Goal: Task Accomplishment & Management: Manage account settings

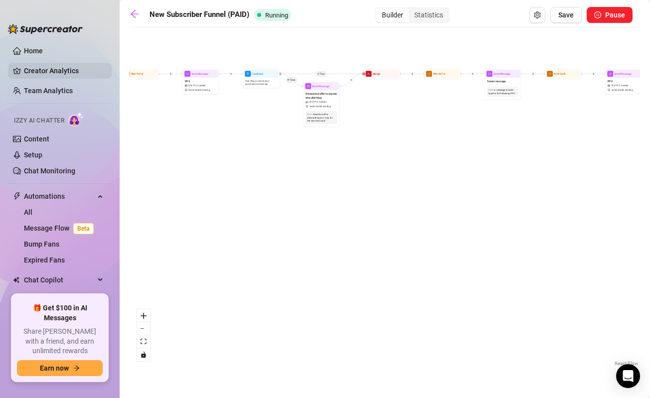
click at [46, 74] on link "Creator Analytics" at bounding box center [64, 71] width 80 height 16
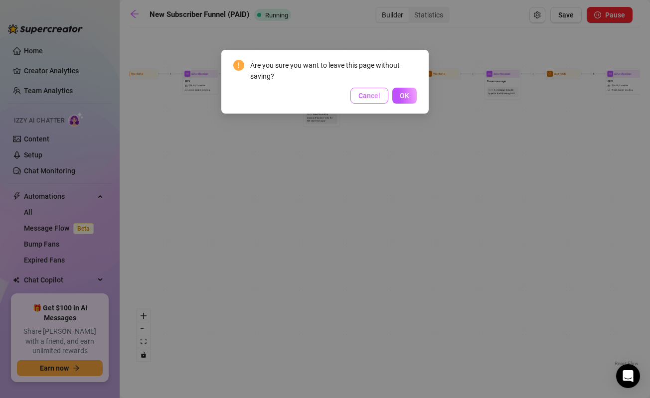
click at [364, 90] on button "Cancel" at bounding box center [369, 96] width 38 height 16
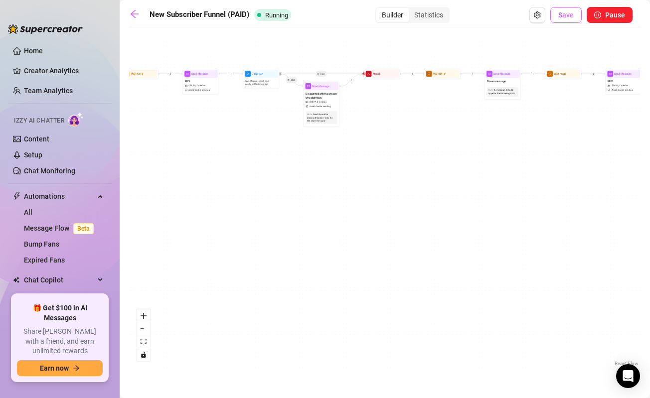
click at [561, 10] on button "Save" at bounding box center [565, 15] width 31 height 16
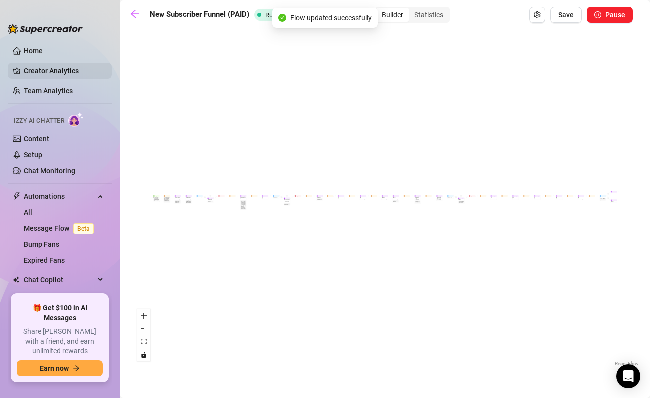
click at [43, 74] on link "Creator Analytics" at bounding box center [64, 71] width 80 height 16
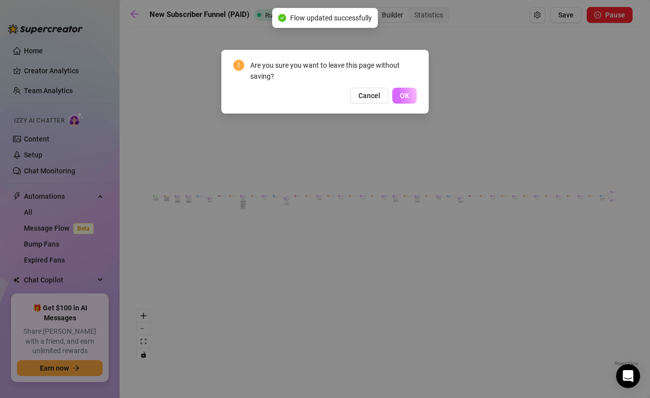
click at [404, 96] on span "OK" at bounding box center [404, 96] width 9 height 8
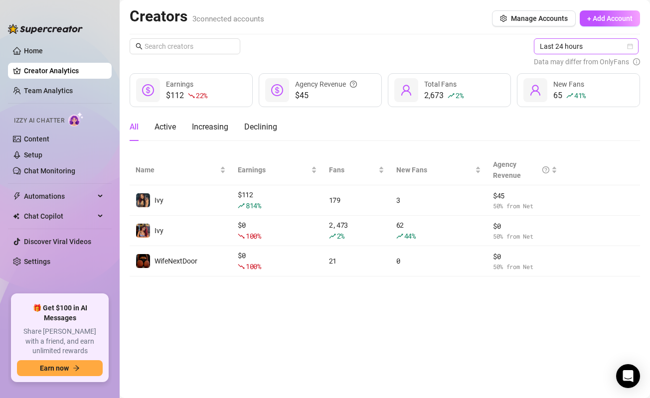
click at [556, 48] on span "Last 24 hours" at bounding box center [586, 46] width 93 height 15
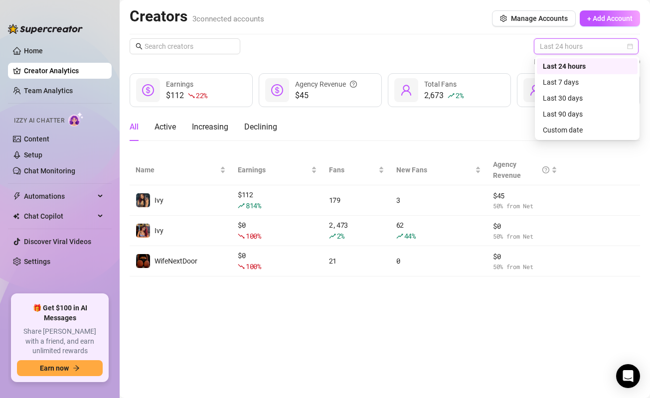
click at [559, 65] on div "Last 24 hours" at bounding box center [587, 66] width 89 height 11
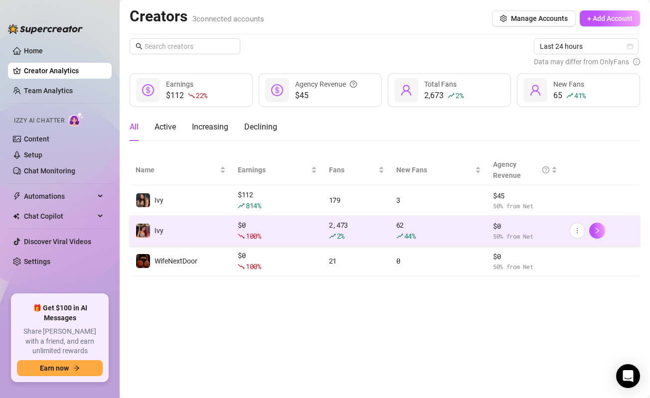
click at [314, 229] on div "$ 0 100 %" at bounding box center [277, 231] width 79 height 22
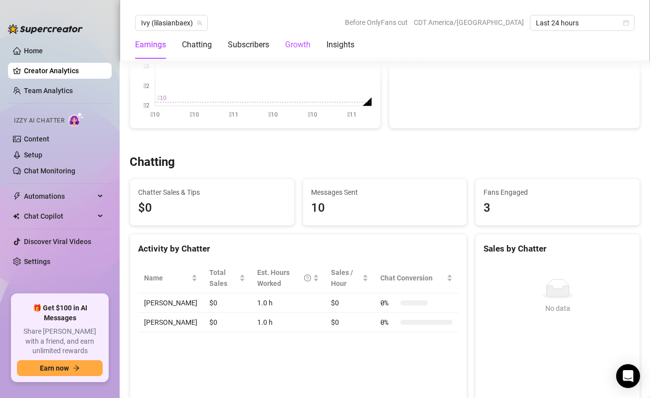
click at [293, 48] on div "Growth" at bounding box center [297, 45] width 25 height 12
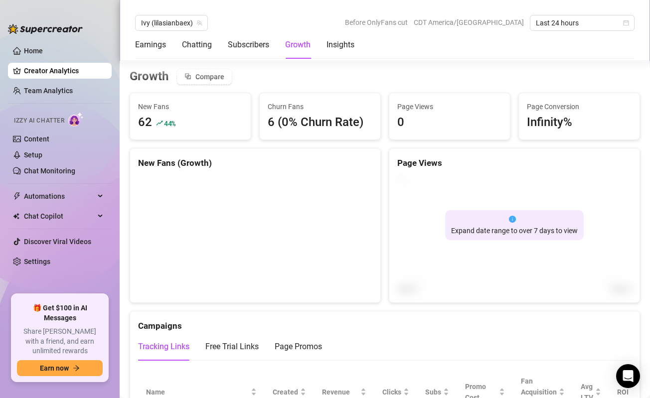
scroll to position [850, 0]
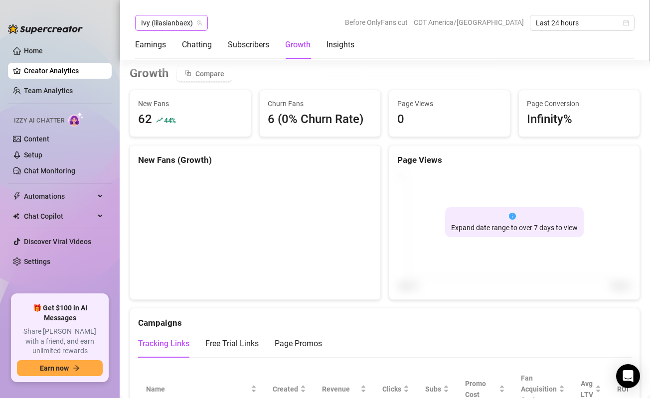
click at [167, 23] on span "Ivy (lilasianbaex)" at bounding box center [171, 22] width 61 height 15
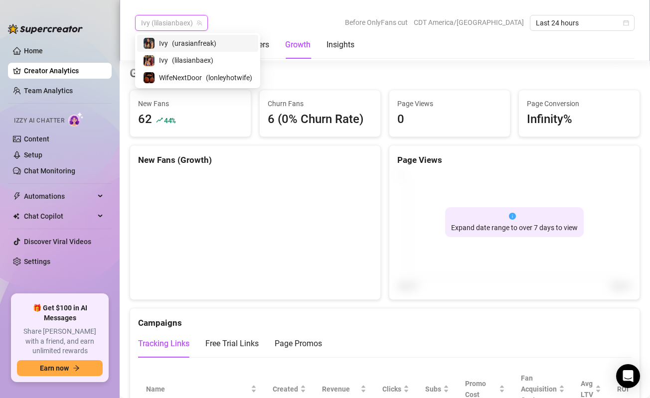
click at [174, 38] on span "( urasianfreak )" at bounding box center [194, 43] width 44 height 11
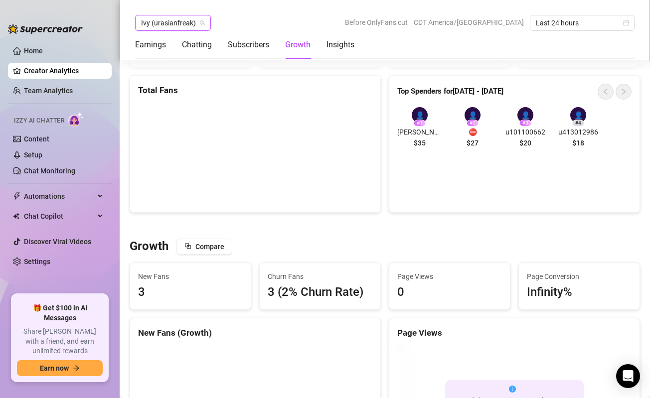
scroll to position [531, 0]
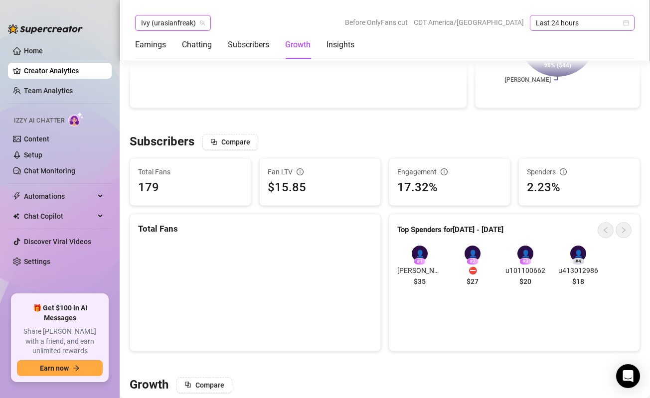
click at [591, 27] on span "Last 24 hours" at bounding box center [582, 22] width 93 height 15
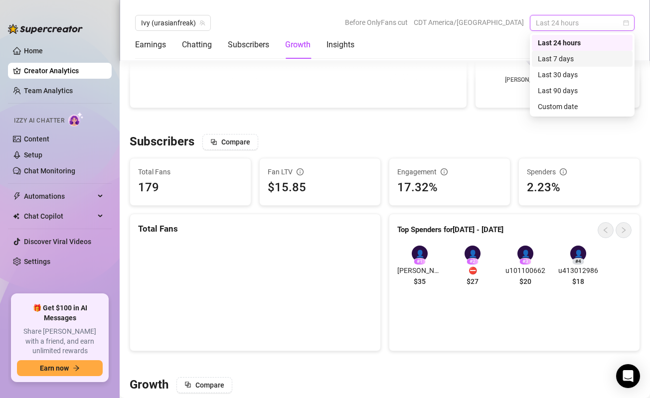
click at [585, 52] on div "Last 7 days" at bounding box center [582, 59] width 101 height 16
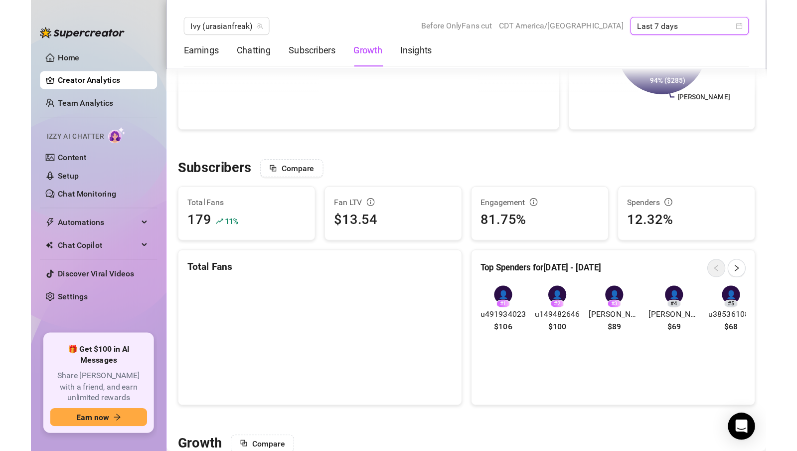
scroll to position [332, 0]
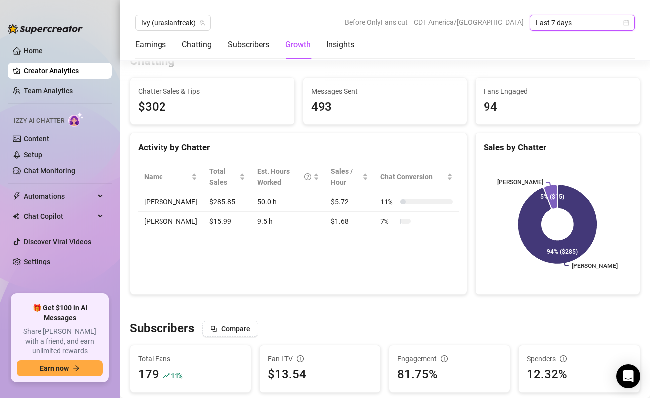
click at [589, 22] on span "Last 7 days" at bounding box center [582, 22] width 93 height 15
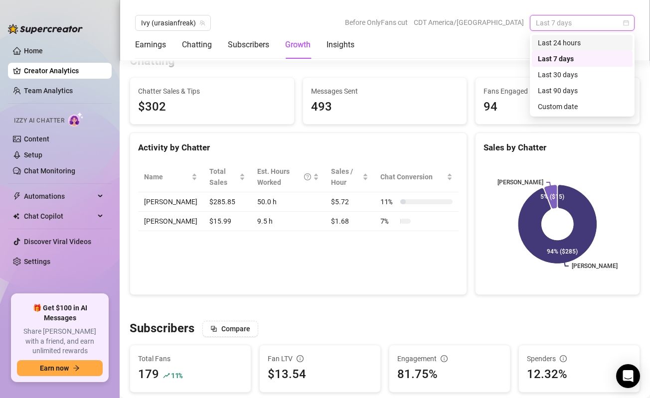
click at [582, 41] on div "Last 24 hours" at bounding box center [582, 42] width 89 height 11
